Goal: Information Seeking & Learning: Learn about a topic

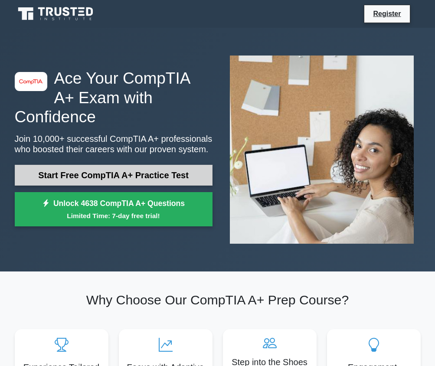
click at [124, 174] on link "Start Free CompTIA A+ Practice Test" at bounding box center [114, 175] width 198 height 21
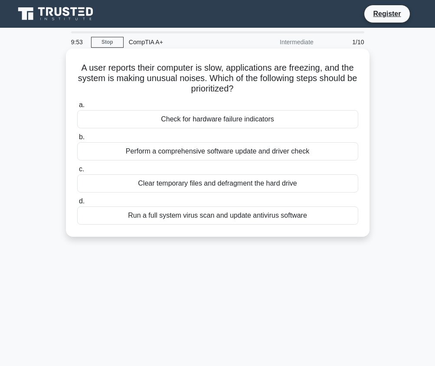
click at [321, 144] on div "Perform a comprehensive software update and driver check" at bounding box center [217, 151] width 281 height 18
click at [77, 140] on input "b. Perform a comprehensive software update and driver check" at bounding box center [77, 137] width 0 height 6
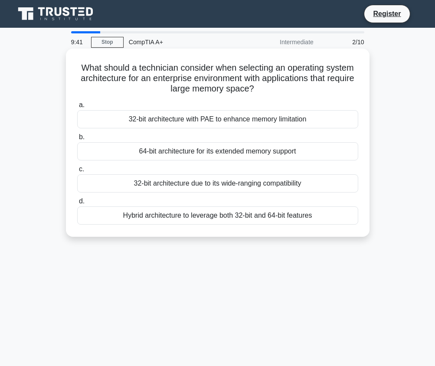
click at [318, 158] on div "64-bit architecture for its extended memory support" at bounding box center [217, 151] width 281 height 18
click at [77, 140] on input "b. 64-bit architecture for its extended memory support" at bounding box center [77, 137] width 0 height 6
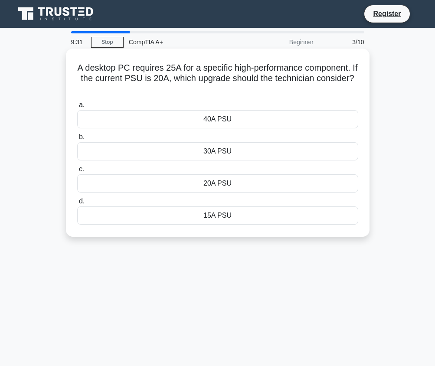
click at [330, 153] on div "30A PSU" at bounding box center [217, 151] width 281 height 18
click at [77, 140] on input "b. 30A PSU" at bounding box center [77, 137] width 0 height 6
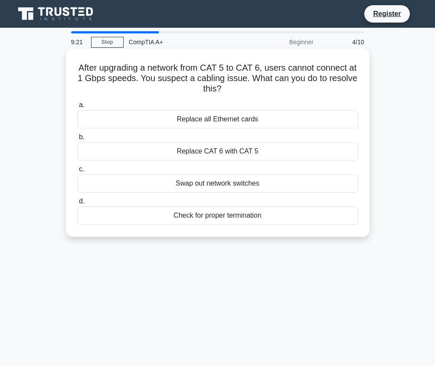
click at [332, 185] on div "Swap out network switches" at bounding box center [217, 183] width 281 height 18
click at [77, 172] on input "c. Swap out network switches" at bounding box center [77, 169] width 0 height 6
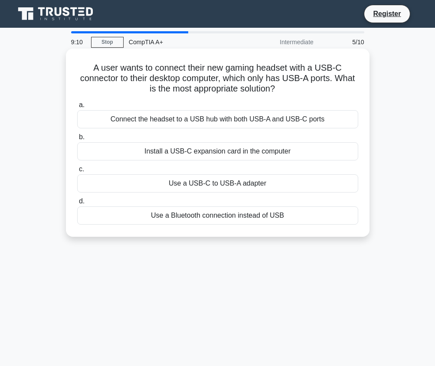
click at [320, 188] on div "Use a USB-C to USB-A adapter" at bounding box center [217, 183] width 281 height 18
click at [77, 172] on input "c. Use a USB-C to USB-A adapter" at bounding box center [77, 169] width 0 height 6
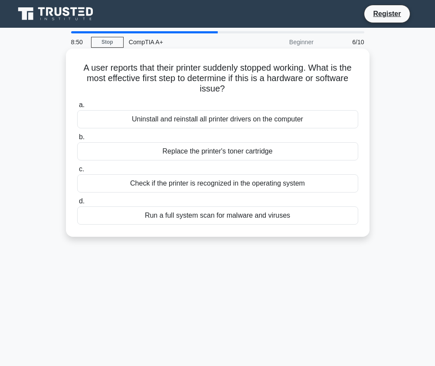
click at [328, 189] on div "Check if the printer is recognized in the operating system" at bounding box center [217, 183] width 281 height 18
click at [77, 172] on input "c. Check if the printer is recognized in the operating system" at bounding box center [77, 169] width 0 height 6
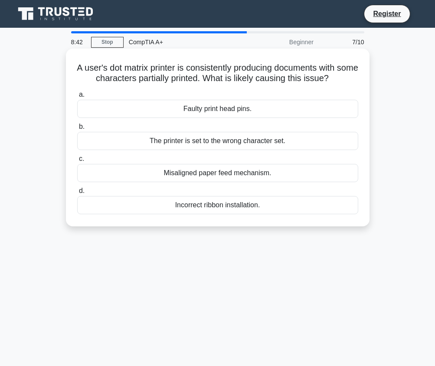
click at [321, 204] on div "Incorrect ribbon installation." at bounding box center [217, 205] width 281 height 18
click at [77, 194] on input "d. Incorrect ribbon installation." at bounding box center [77, 191] width 0 height 6
